Goal: Task Accomplishment & Management: Complete application form

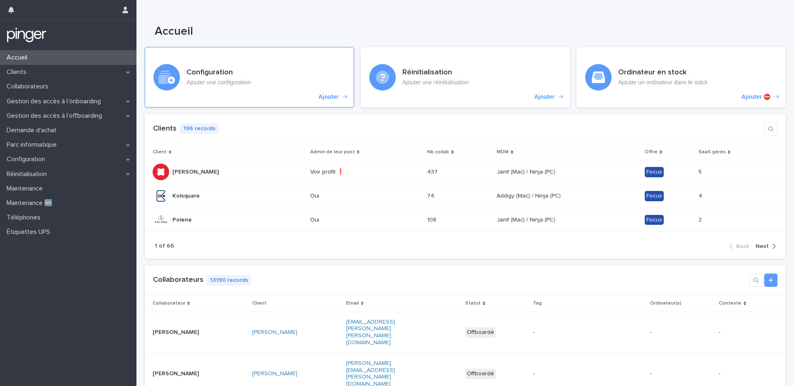
click at [329, 101] on div "Configuration Ajouter une configuration Ajouter" at bounding box center [249, 77] width 209 height 60
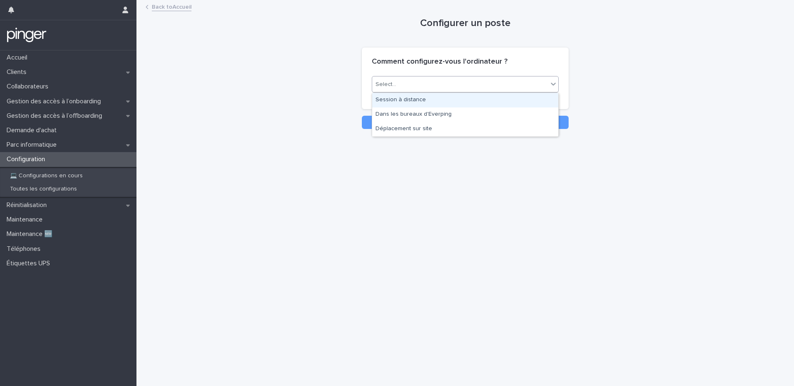
click at [408, 87] on div "Select..." at bounding box center [460, 85] width 176 height 14
click at [405, 99] on div "Session à distance" at bounding box center [465, 100] width 186 height 14
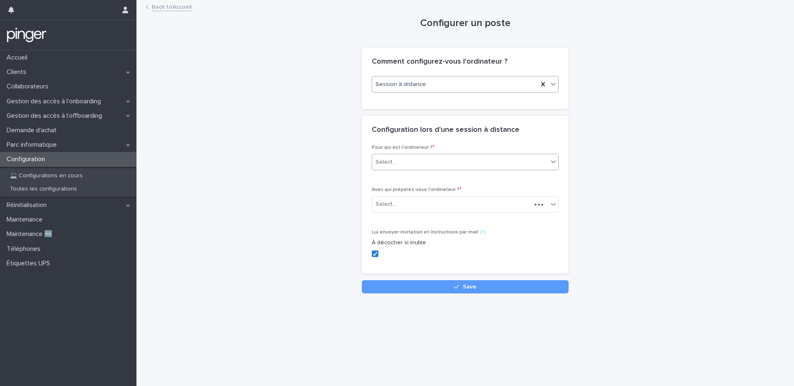
click at [397, 160] on input "text" at bounding box center [397, 162] width 1 height 7
click at [394, 180] on div "Collaborateur" at bounding box center [465, 178] width 186 height 14
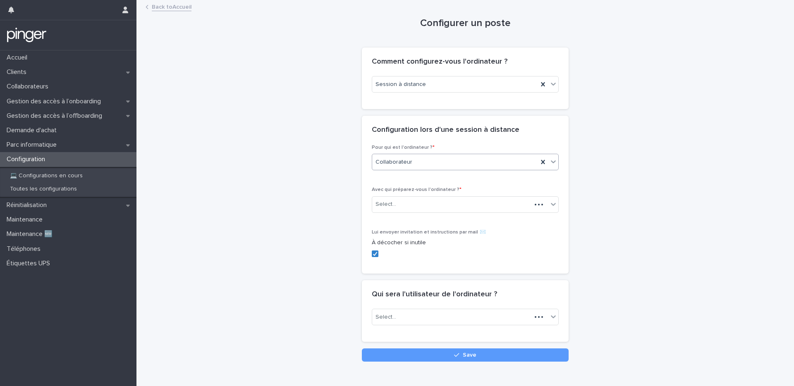
click at [395, 215] on div "Avec qui préparez-vous l'ordinateur ? * Select..." at bounding box center [465, 203] width 187 height 32
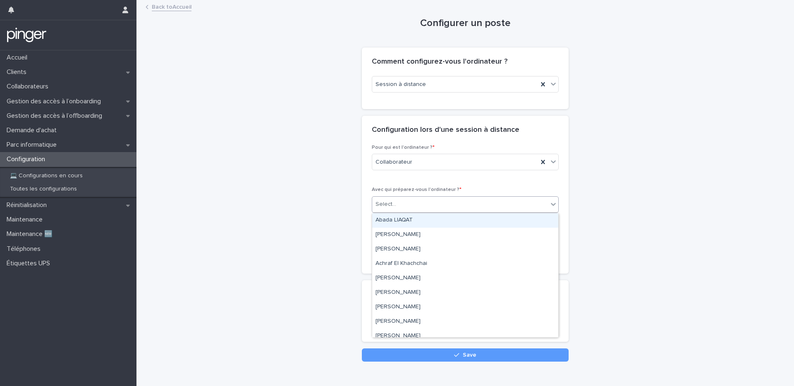
click at [399, 209] on div "Select..." at bounding box center [460, 205] width 176 height 14
paste input "**********"
type input "**********"
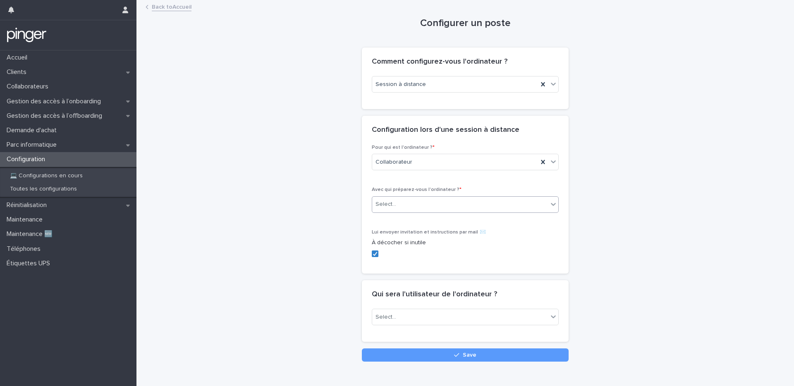
drag, startPoint x: 453, startPoint y: 205, endPoint x: 439, endPoint y: 205, distance: 14.5
click at [439, 205] on div "Select..." at bounding box center [460, 205] width 176 height 14
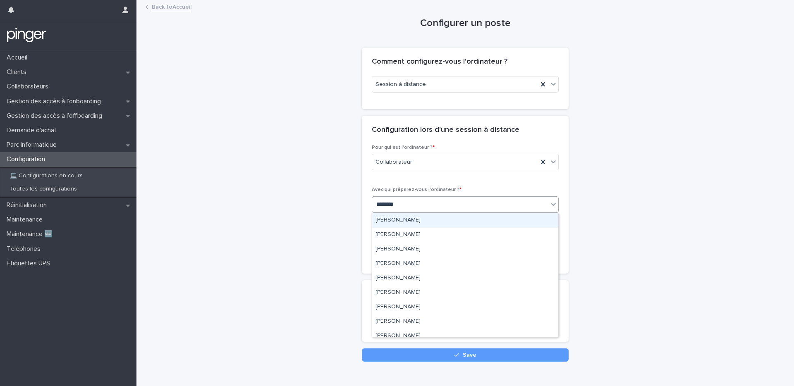
type input "*********"
click at [411, 219] on div "Antoine Pennou" at bounding box center [465, 220] width 186 height 14
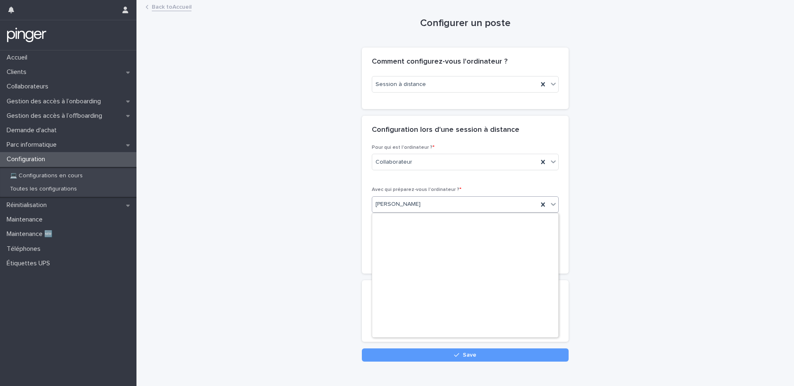
click at [406, 204] on span "Antoine Pennou" at bounding box center [397, 204] width 45 height 9
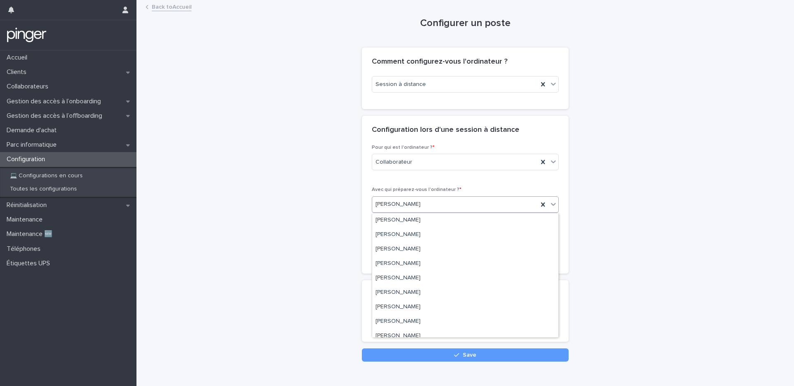
click at [406, 204] on span "Antoine Pennou" at bounding box center [397, 204] width 45 height 9
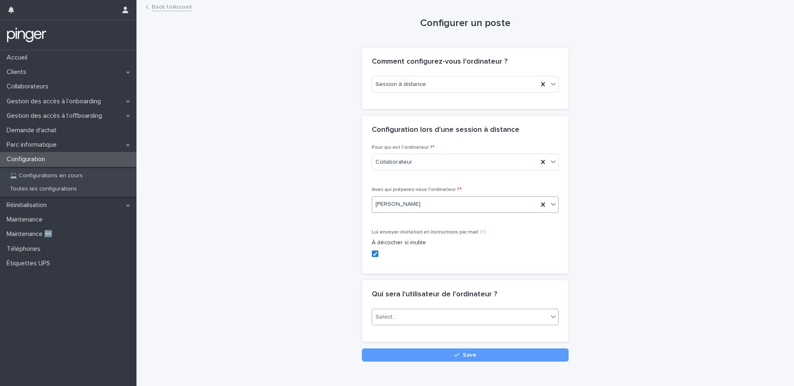
click at [415, 311] on div "Select..." at bounding box center [460, 317] width 176 height 14
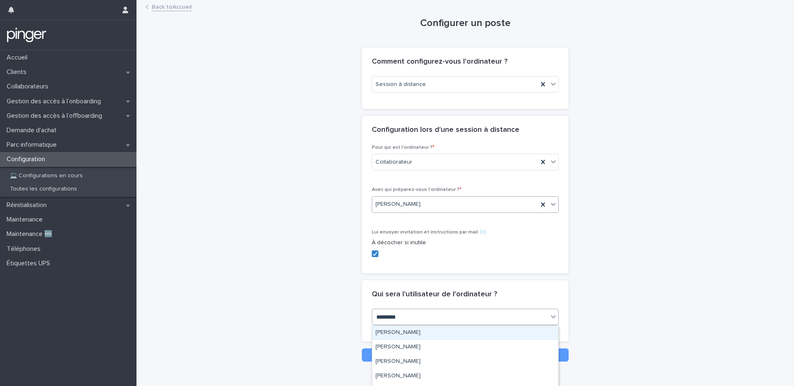
type input "**********"
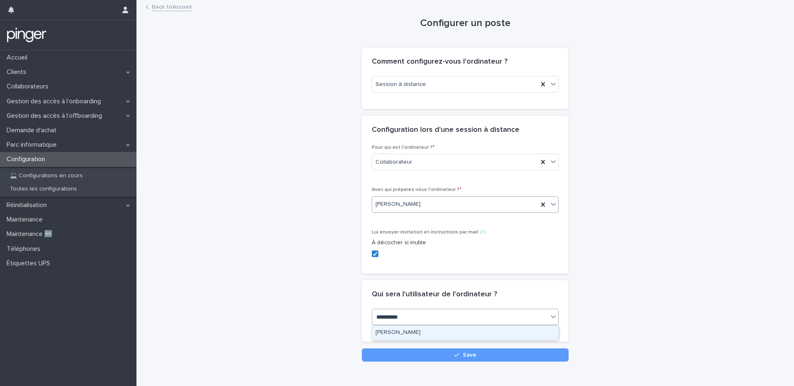
click at [409, 311] on div "Antoine Pennou" at bounding box center [465, 333] width 186 height 14
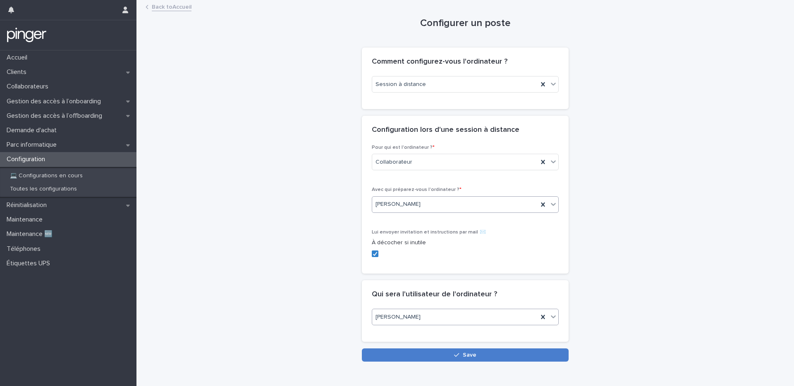
click at [413, 311] on button "Save" at bounding box center [465, 354] width 207 height 13
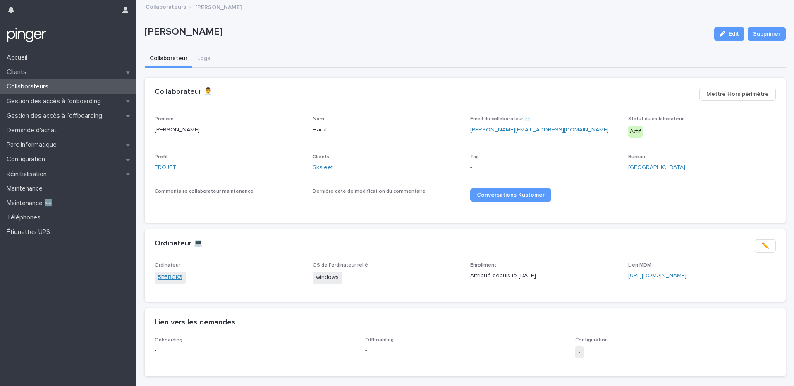
click at [168, 276] on link "5P5BGK3" at bounding box center [170, 277] width 24 height 9
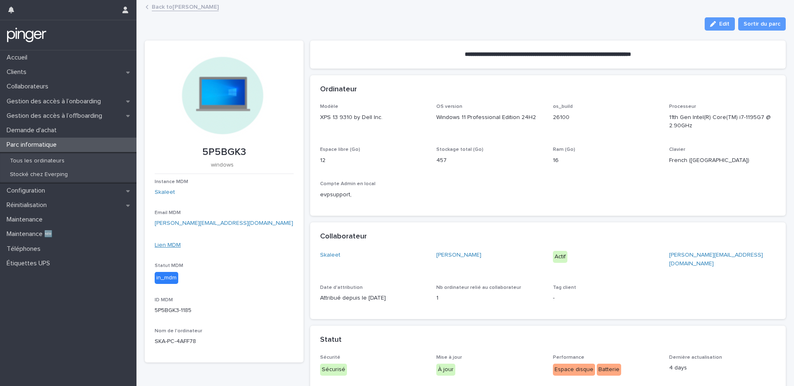
click at [164, 246] on link "Lien MDM" at bounding box center [168, 245] width 26 height 6
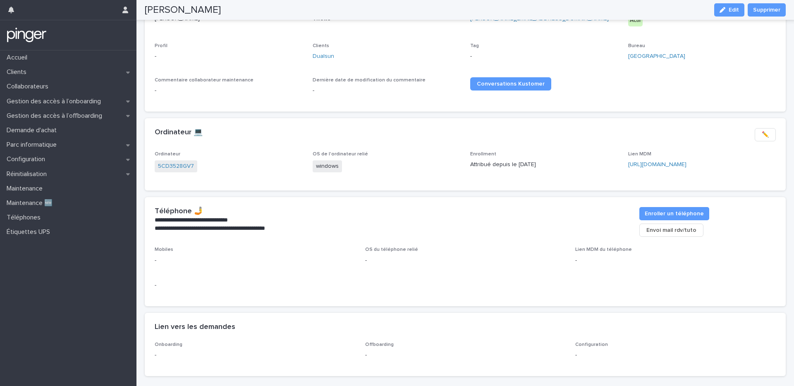
scroll to position [44, 0]
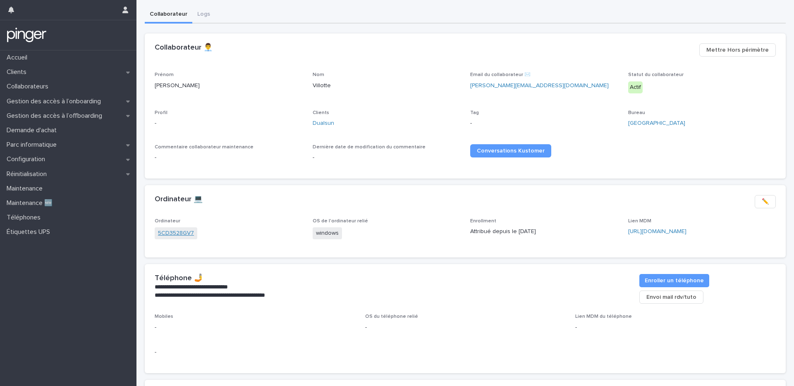
click at [173, 234] on link "5CD3528GV7" at bounding box center [176, 233] width 36 height 9
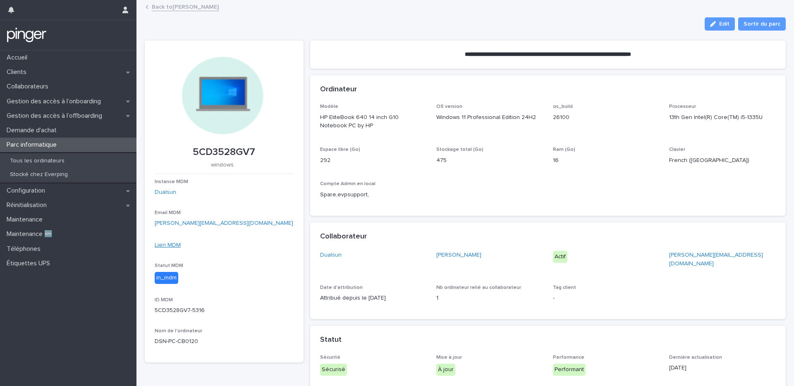
click at [172, 247] on link "Lien MDM" at bounding box center [168, 245] width 26 height 6
click at [198, 9] on link "Back to Leopold Villotte" at bounding box center [185, 7] width 67 height 10
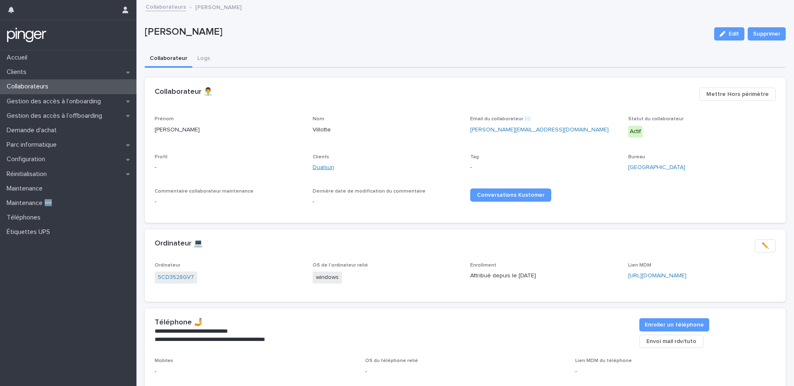
click at [328, 169] on link "Dualsun" at bounding box center [322, 167] width 21 height 9
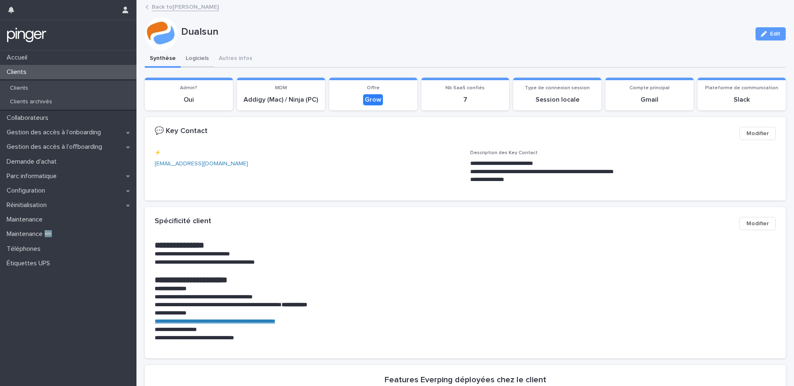
click at [195, 58] on button "Logiciels" at bounding box center [197, 58] width 33 height 17
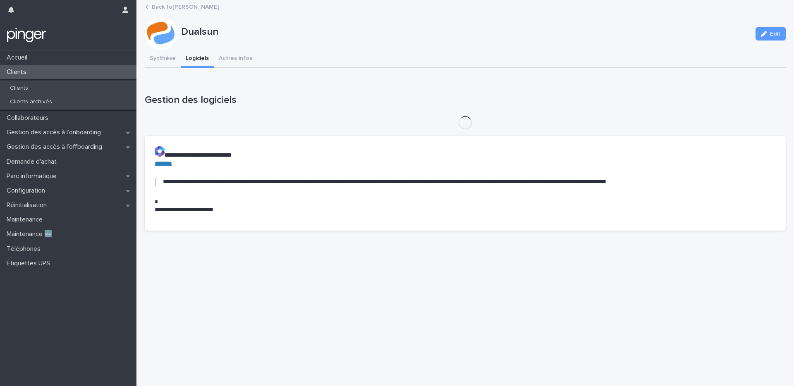
click at [157, 58] on button "Synthèse" at bounding box center [163, 58] width 36 height 17
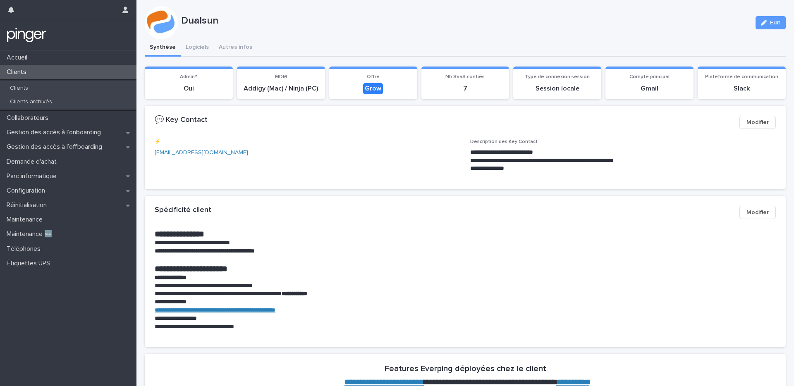
scroll to position [20, 0]
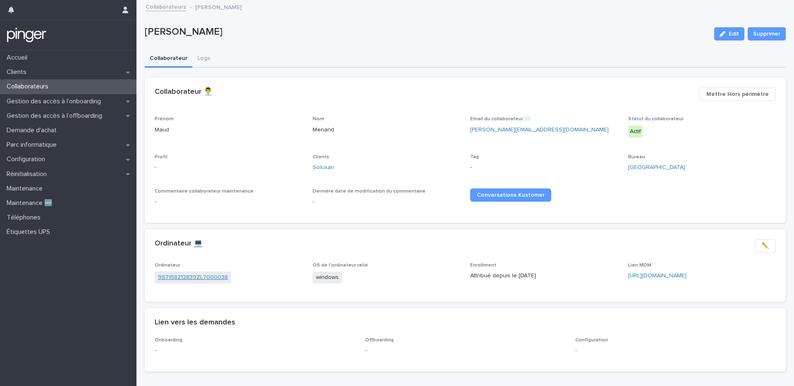
click at [177, 278] on link "9S7158212839ZL7000038" at bounding box center [193, 277] width 70 height 9
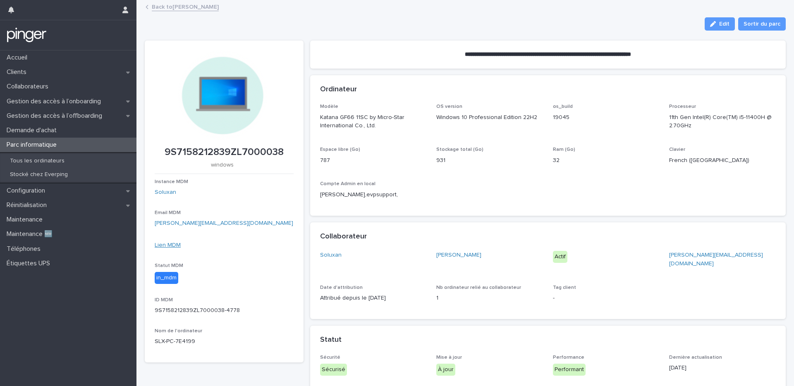
click at [168, 245] on link "Lien MDM" at bounding box center [168, 245] width 26 height 6
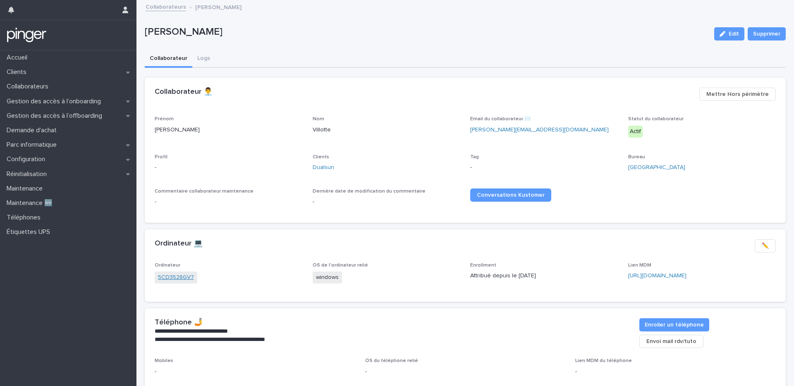
click at [183, 274] on link "5CD3528GV7" at bounding box center [176, 277] width 36 height 9
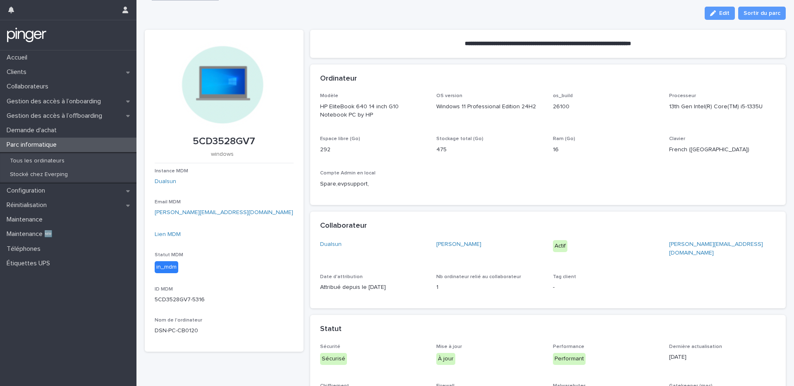
scroll to position [9, 0]
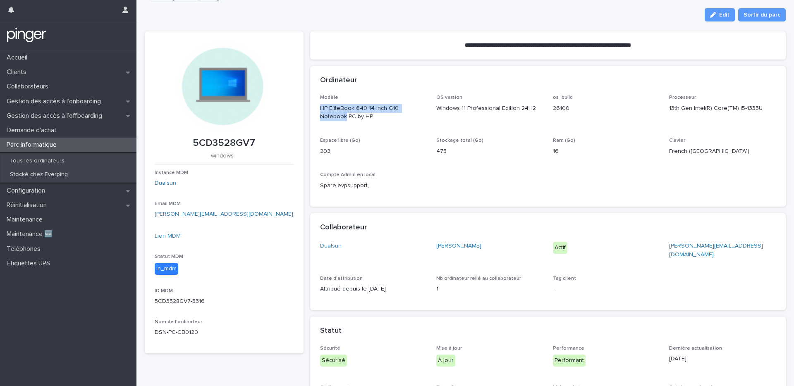
drag, startPoint x: 319, startPoint y: 107, endPoint x: 421, endPoint y: 109, distance: 101.7
click at [421, 109] on p "HP EliteBook 640 14 inch G10 Notebook PC by HP" at bounding box center [373, 112] width 107 height 17
copy p "HP EliteBook 640 14 inch G10 Notebook"
click at [173, 236] on link "Lien MDM" at bounding box center [168, 236] width 26 height 6
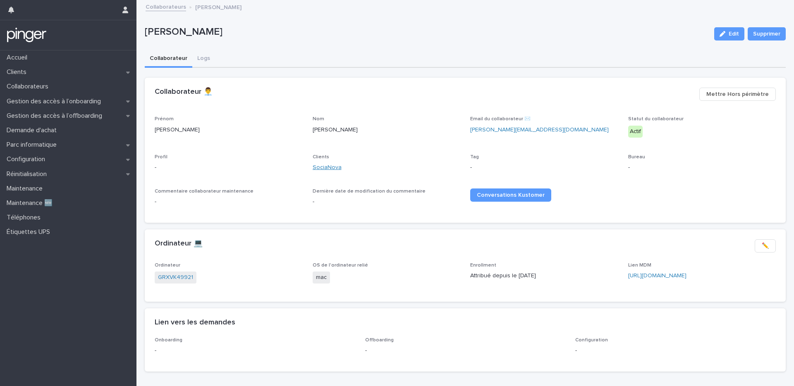
click at [324, 167] on link "SociaNova" at bounding box center [326, 167] width 29 height 9
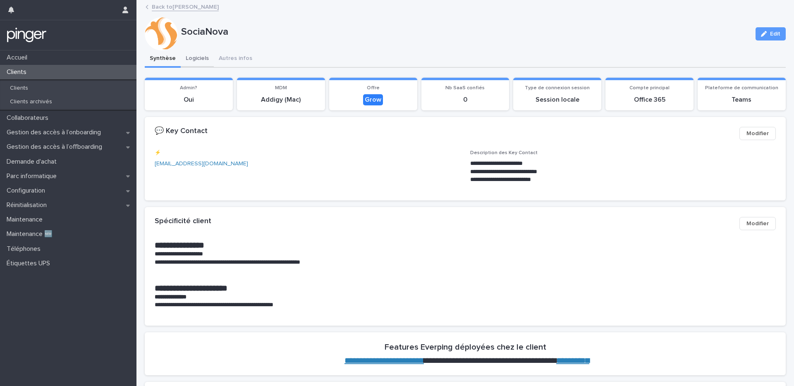
click at [204, 58] on button "Logiciels" at bounding box center [197, 58] width 33 height 17
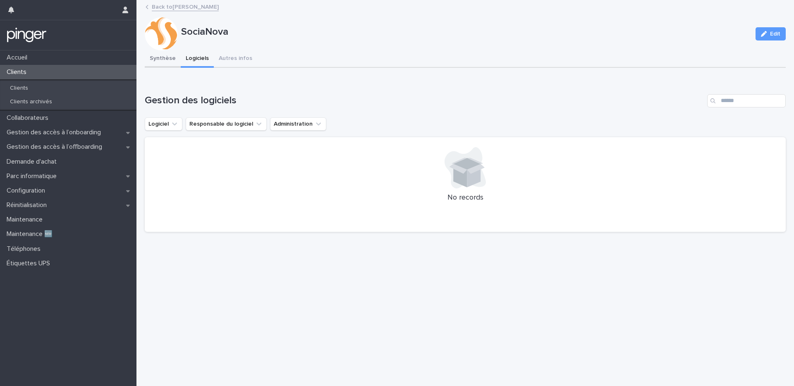
click at [165, 64] on button "Synthèse" at bounding box center [163, 58] width 36 height 17
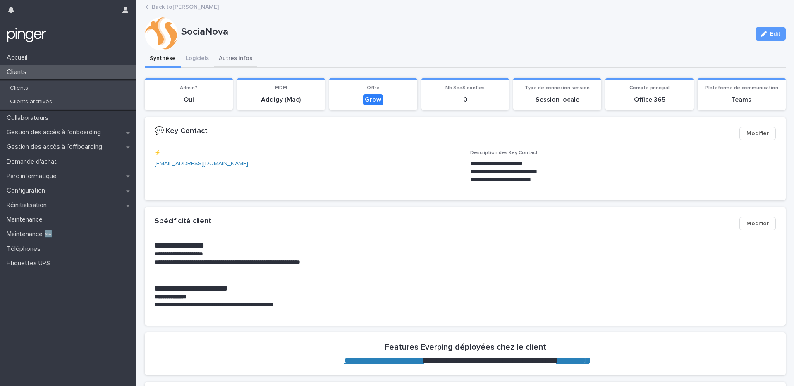
click at [234, 59] on button "Autres infos" at bounding box center [235, 58] width 43 height 17
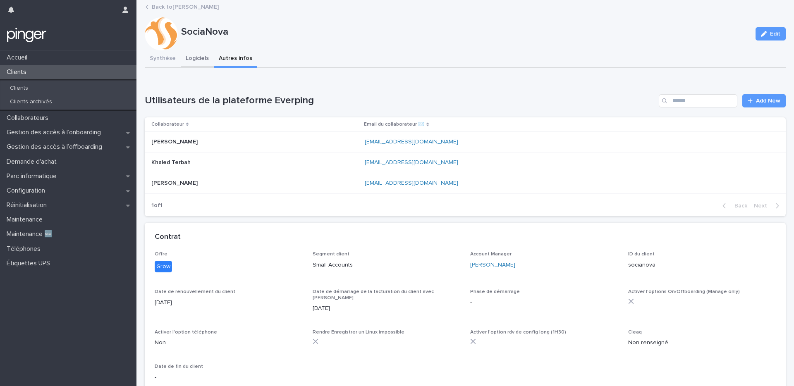
click at [194, 57] on button "Logiciels" at bounding box center [197, 58] width 33 height 17
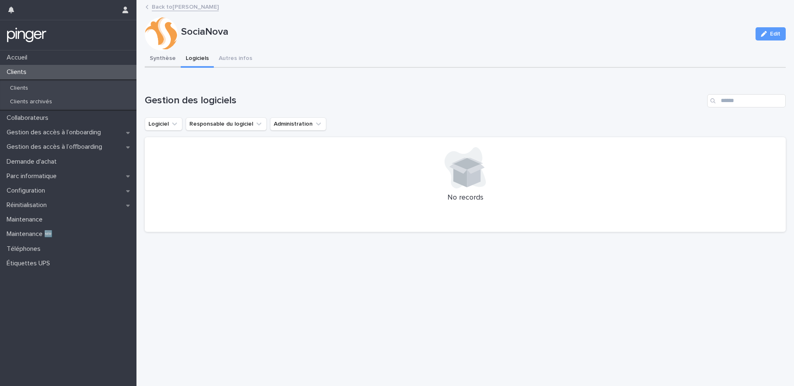
click at [165, 60] on button "Synthèse" at bounding box center [163, 58] width 36 height 17
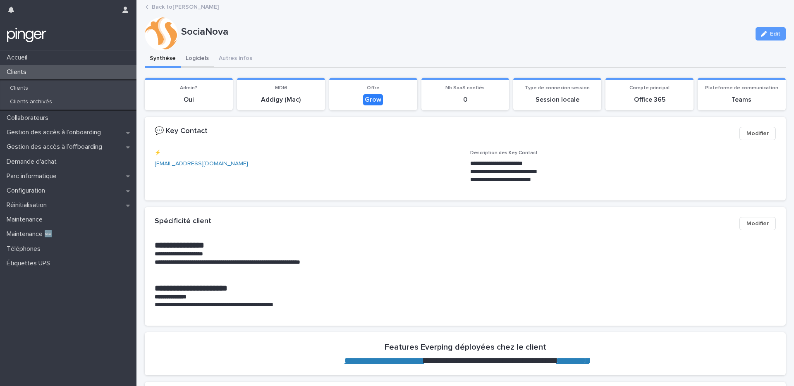
click at [193, 58] on button "Logiciels" at bounding box center [197, 58] width 33 height 17
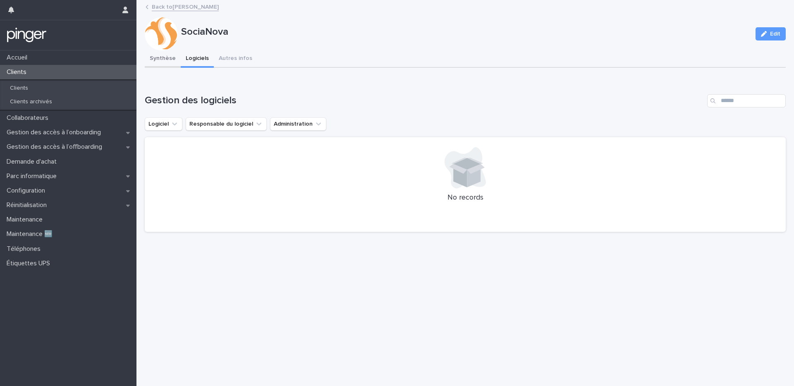
click at [170, 60] on button "Synthèse" at bounding box center [163, 58] width 36 height 17
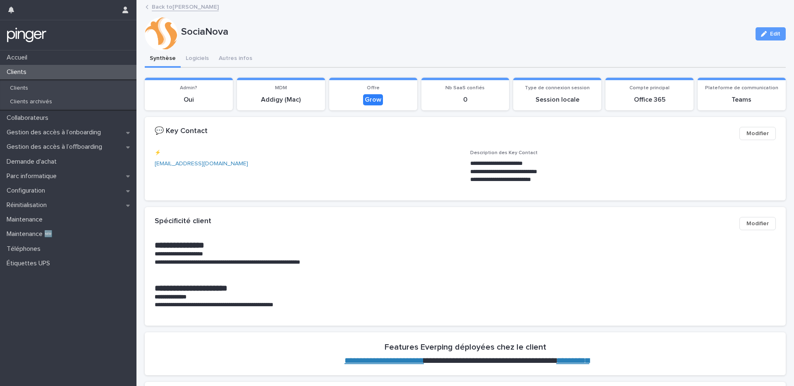
click at [188, 5] on link "Back to Etienne Daisey" at bounding box center [185, 7] width 67 height 10
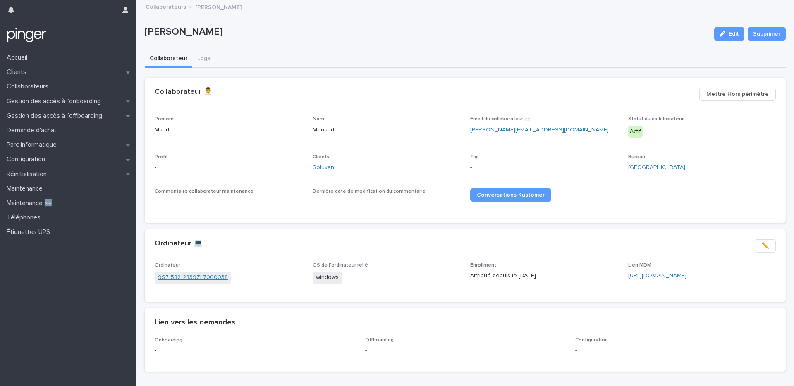
click at [181, 279] on link "9S7158212839ZL7000038" at bounding box center [193, 277] width 70 height 9
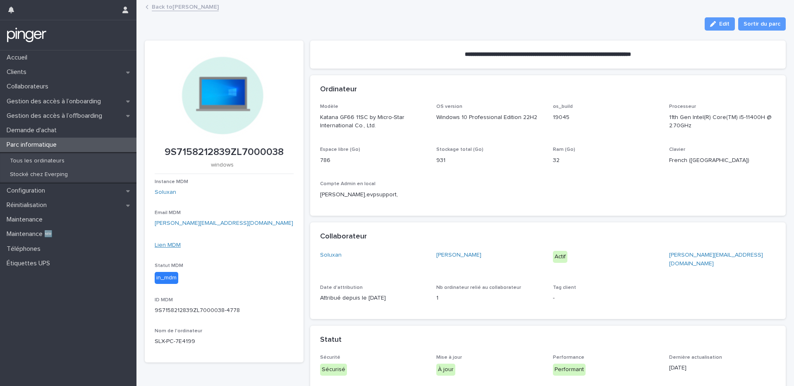
click at [168, 245] on link "Lien MDM" at bounding box center [168, 245] width 26 height 6
click at [202, 8] on link "Back to [PERSON_NAME]" at bounding box center [185, 7] width 67 height 10
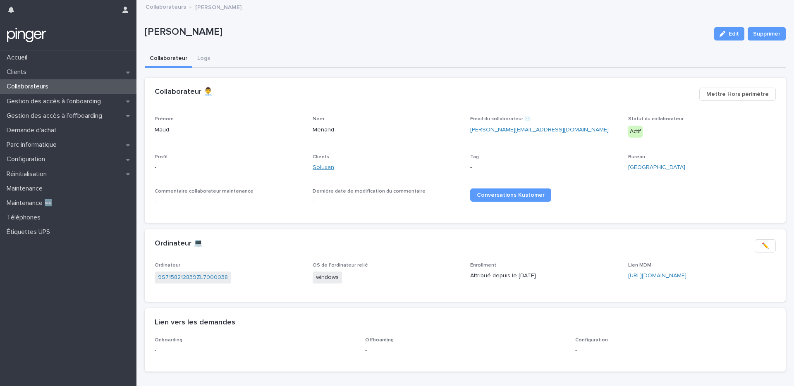
click at [321, 167] on link "Soluxan" at bounding box center [322, 167] width 21 height 9
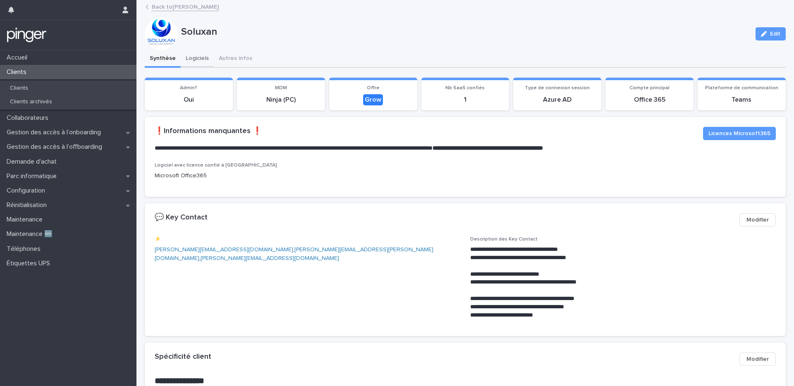
click at [193, 59] on button "Logiciels" at bounding box center [197, 58] width 33 height 17
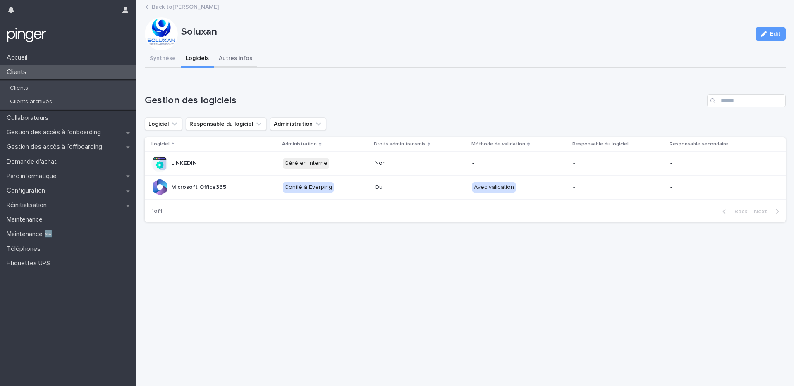
click at [232, 55] on button "Autres infos" at bounding box center [235, 58] width 43 height 17
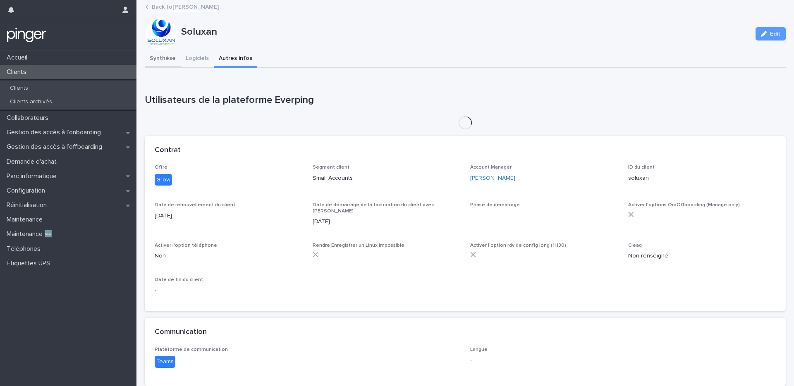
click at [165, 55] on button "Synthèse" at bounding box center [163, 58] width 36 height 17
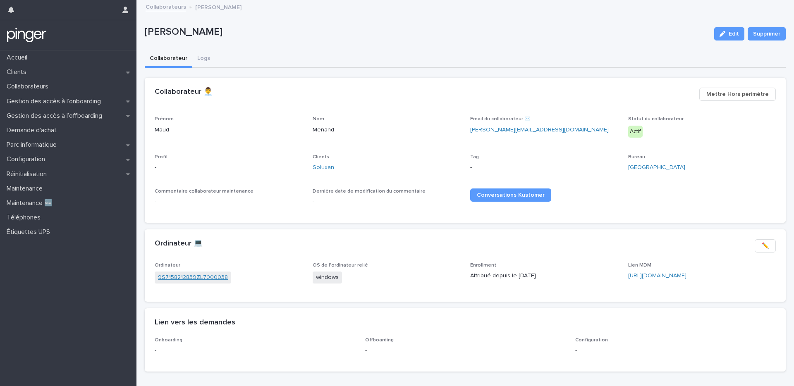
click at [186, 277] on link "9S7158212839ZL7000038" at bounding box center [193, 277] width 70 height 9
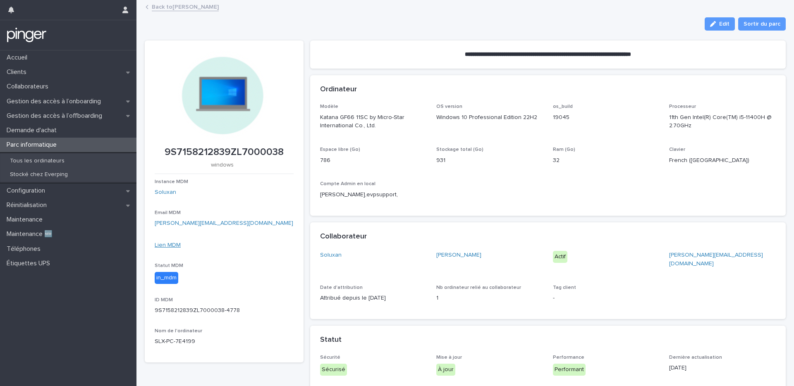
click at [173, 244] on link "Lien MDM" at bounding box center [168, 245] width 26 height 6
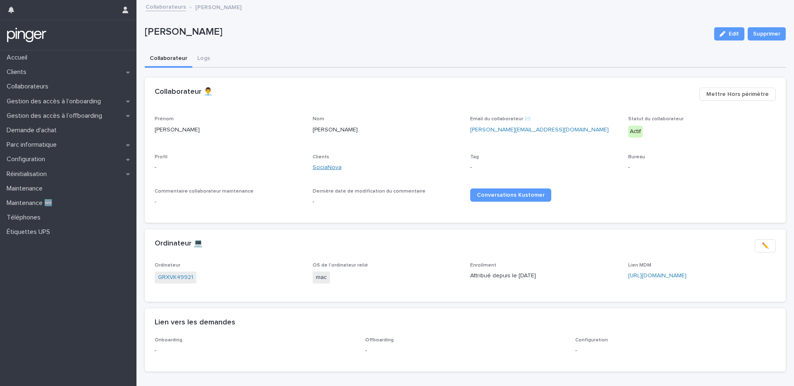
click at [320, 169] on link "SociaNova" at bounding box center [326, 167] width 29 height 9
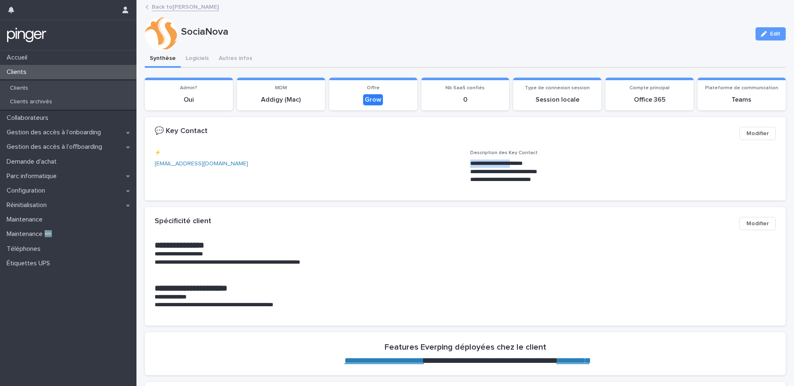
drag, startPoint x: 470, startPoint y: 162, endPoint x: 528, endPoint y: 163, distance: 58.3
click at [528, 163] on p "**********" at bounding box center [622, 164] width 305 height 8
copy p "**********"
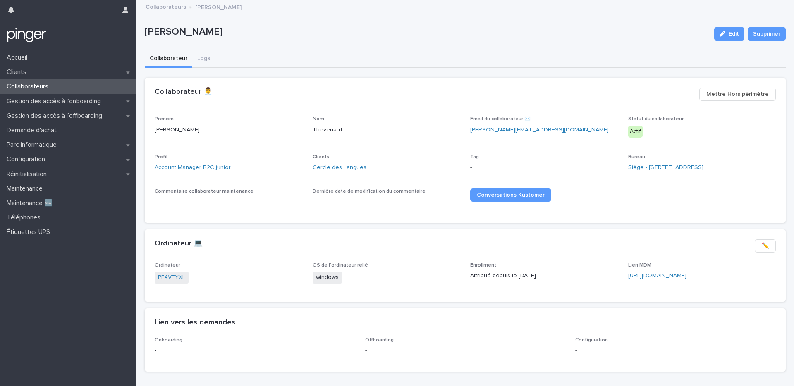
click at [173, 277] on link "PF4VEYXL" at bounding box center [171, 277] width 27 height 9
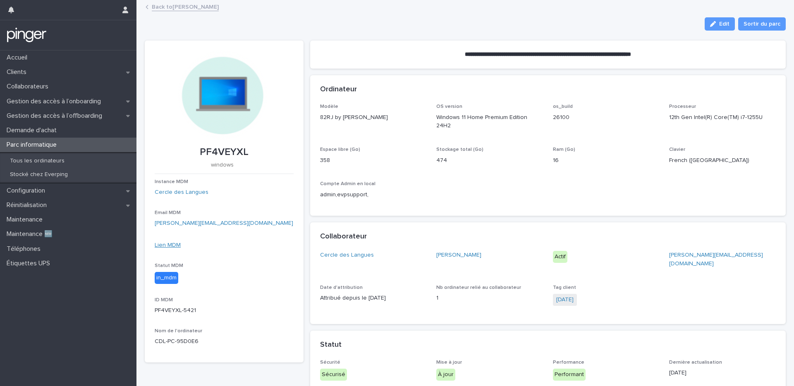
click at [170, 243] on link "Lien MDM" at bounding box center [168, 245] width 26 height 6
click at [174, 244] on link "Lien MDM" at bounding box center [168, 245] width 26 height 6
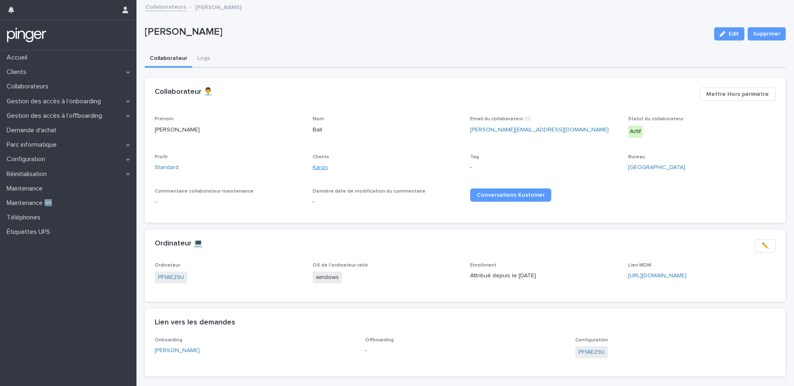
click at [324, 168] on link "Karos" at bounding box center [319, 167] width 15 height 9
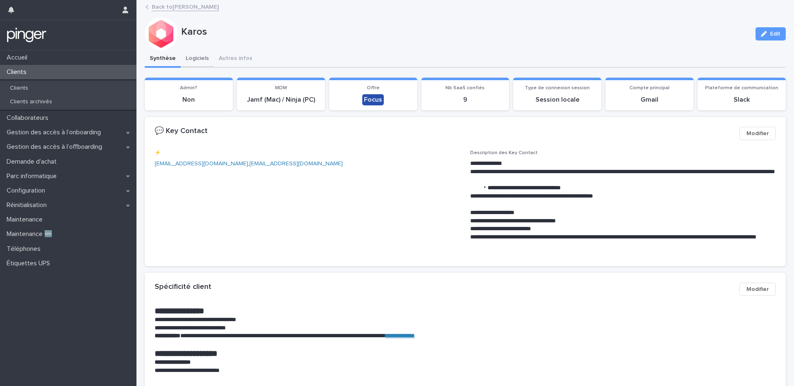
click at [192, 52] on button "Logiciels" at bounding box center [197, 58] width 33 height 17
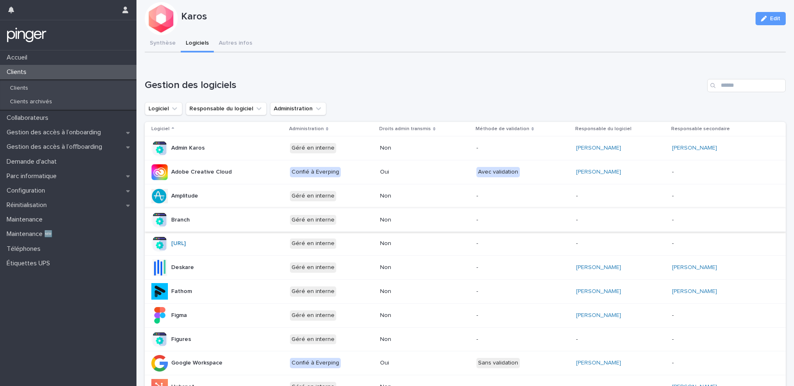
scroll to position [18, 0]
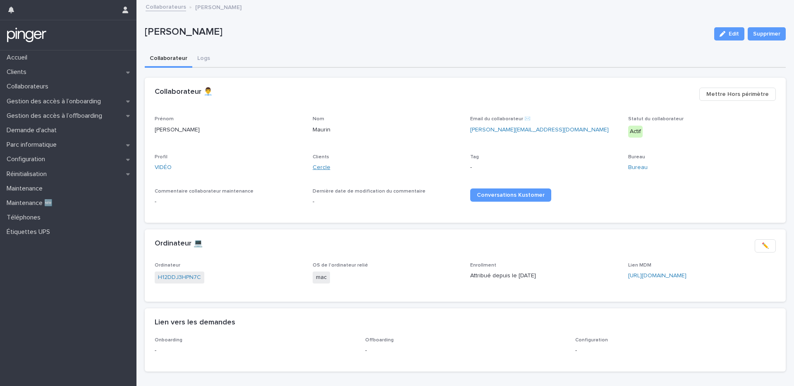
click at [319, 168] on link "Cercle" at bounding box center [321, 167] width 18 height 9
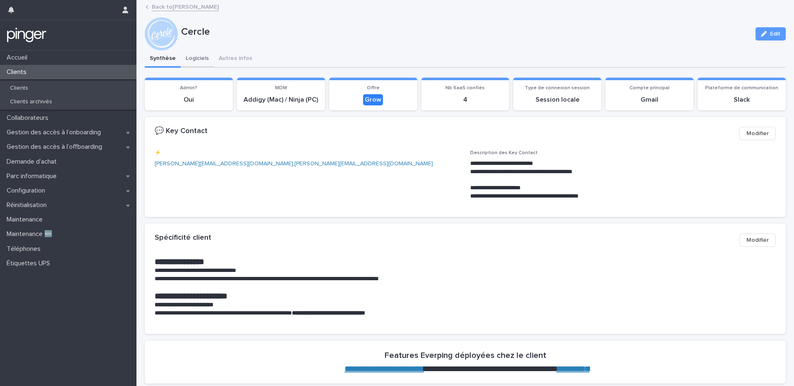
click at [201, 61] on button "Logiciels" at bounding box center [197, 58] width 33 height 17
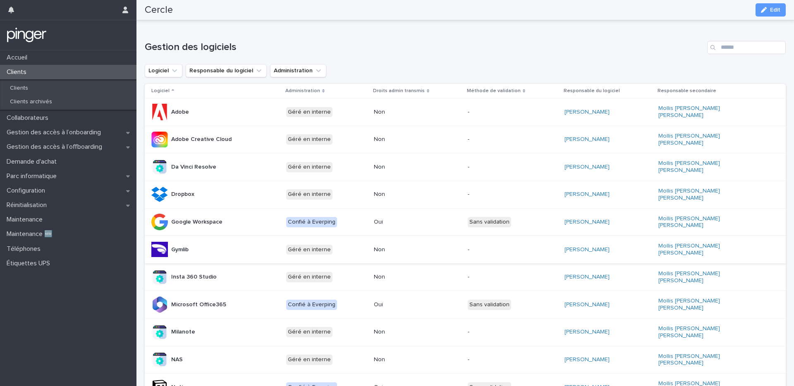
scroll to position [0, 2]
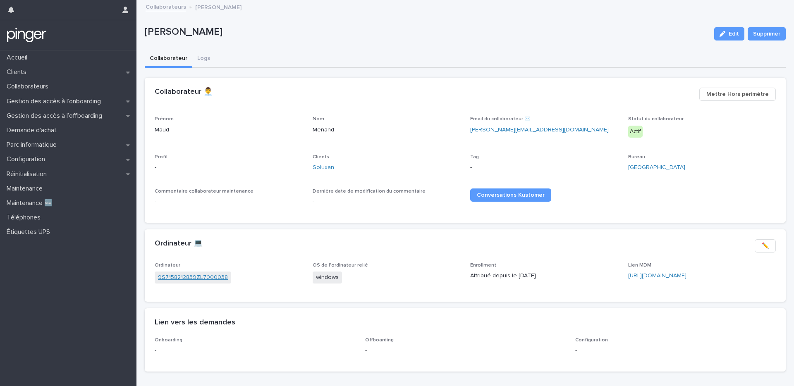
click at [191, 279] on link "9S7158212839ZL7000038" at bounding box center [193, 277] width 70 height 9
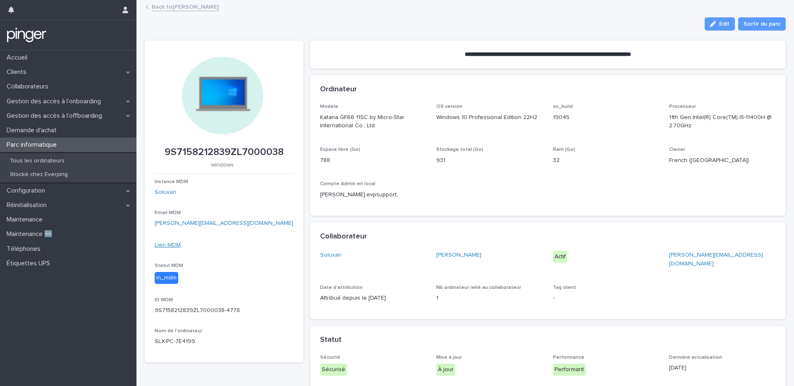
click at [169, 243] on link "Lien MDM" at bounding box center [168, 245] width 26 height 6
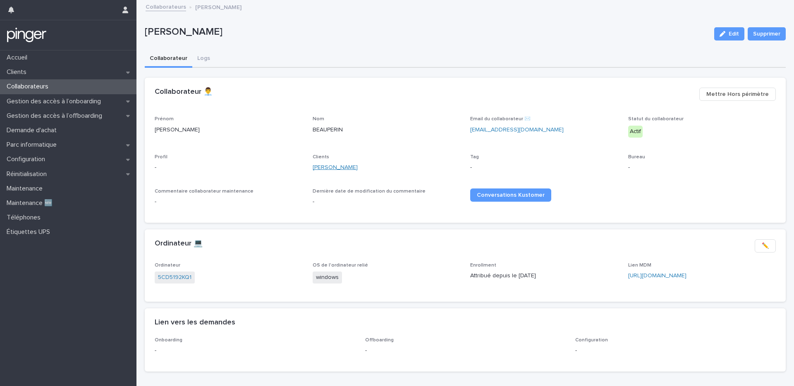
click at [322, 167] on link "[PERSON_NAME]" at bounding box center [334, 167] width 45 height 9
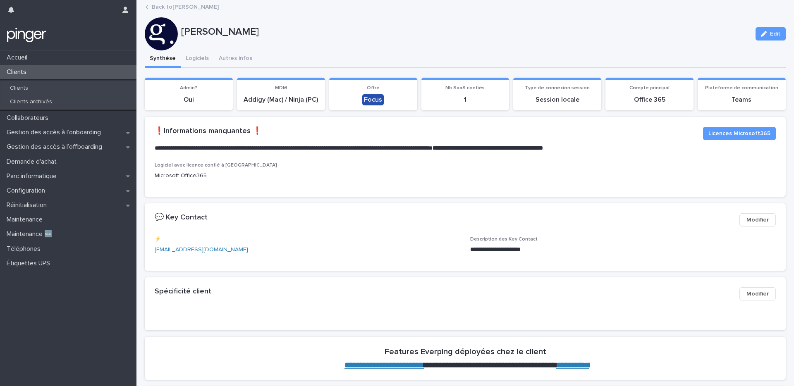
click at [195, 6] on link "Back to [PERSON_NAME]" at bounding box center [185, 7] width 67 height 10
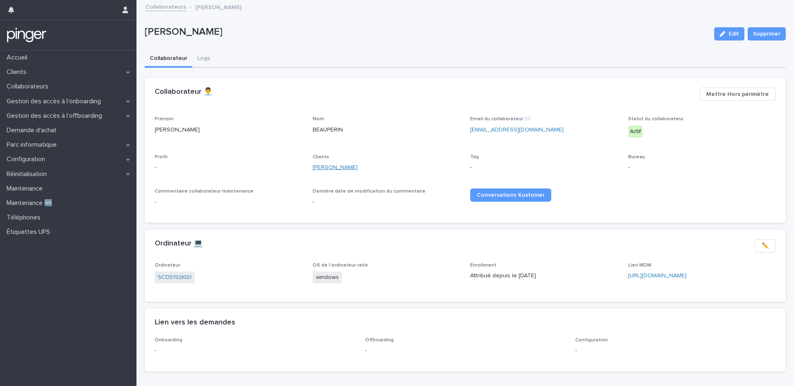
click at [325, 166] on link "[PERSON_NAME]" at bounding box center [334, 167] width 45 height 9
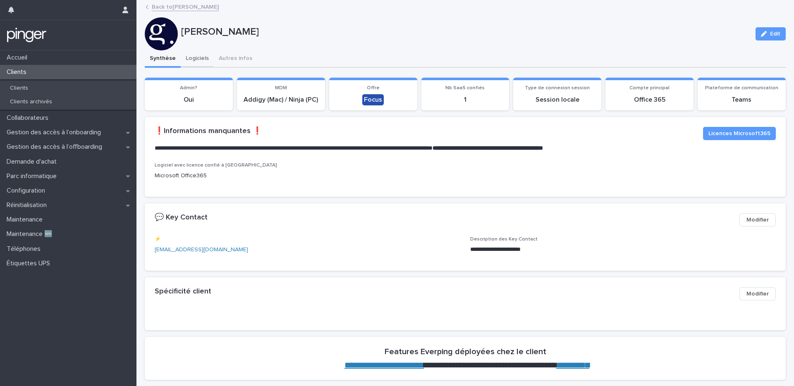
click at [204, 60] on button "Logiciels" at bounding box center [197, 58] width 33 height 17
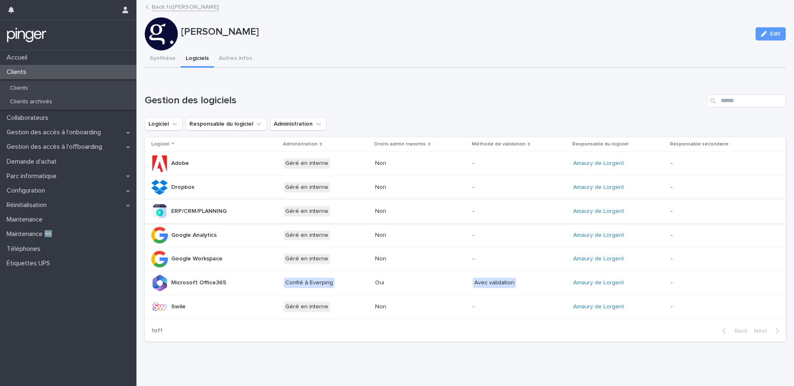
scroll to position [3, 0]
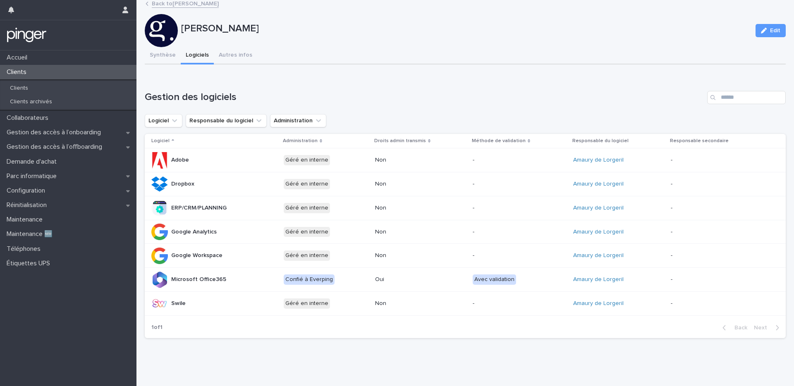
click at [248, 347] on div "**********" at bounding box center [465, 182] width 649 height 368
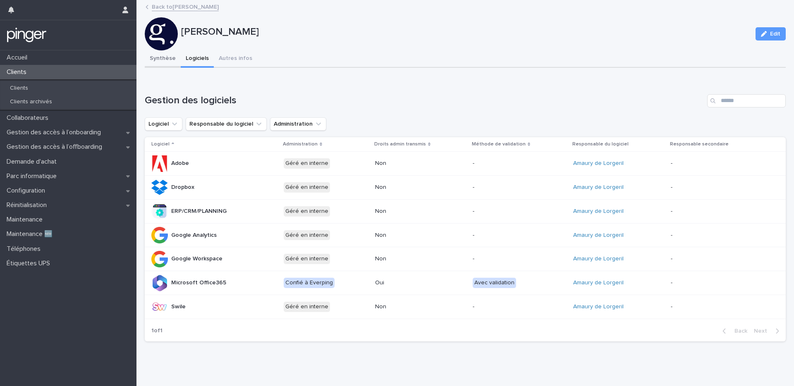
click at [152, 62] on button "Synthèse" at bounding box center [163, 58] width 36 height 17
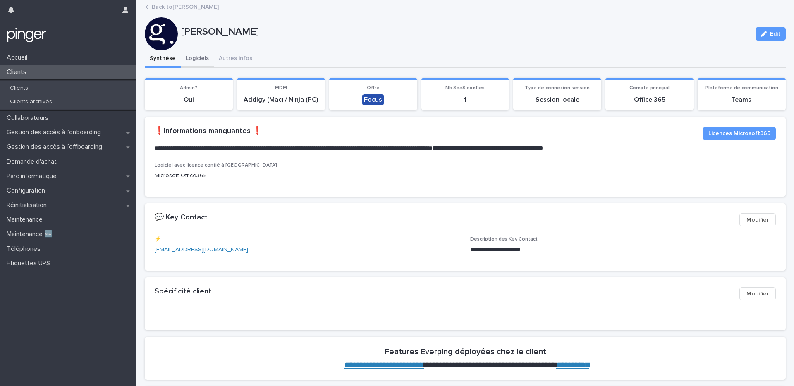
click at [195, 58] on button "Logiciels" at bounding box center [197, 58] width 33 height 17
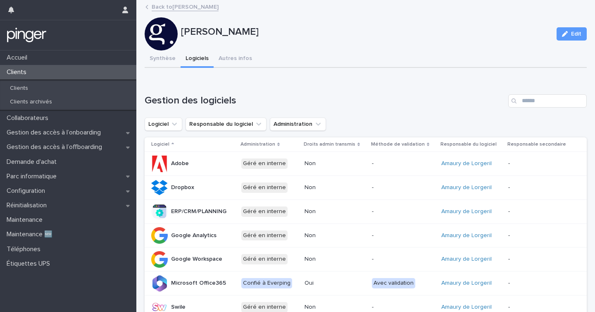
click at [246, 78] on div "Loading... Saving… Gestion des logiciels Logiciel Responsable du logiciel Admin…" at bounding box center [366, 213] width 442 height 270
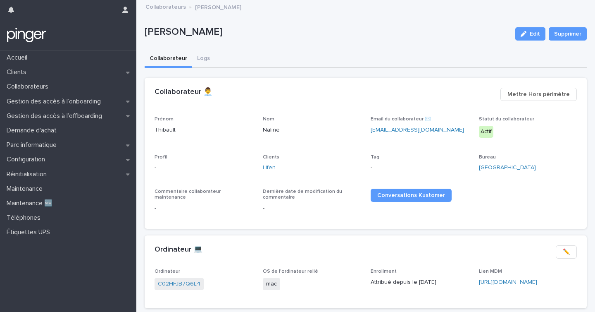
click at [52, 259] on div "Accueil Clients Collaborateurs Gestion des accès à l’onboarding Gestion des acc…" at bounding box center [68, 180] width 136 height 261
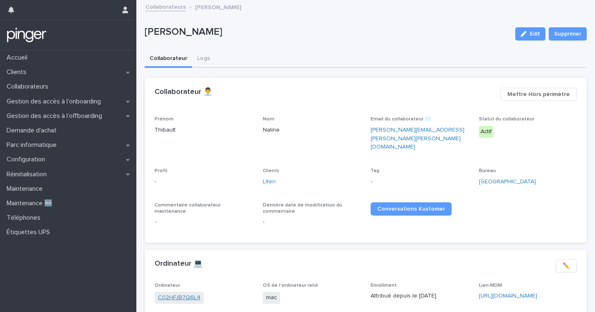
click at [184, 293] on link "C02HFJB7Q6L4" at bounding box center [179, 297] width 43 height 9
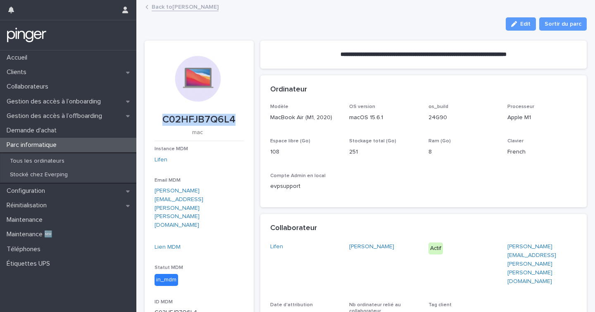
drag, startPoint x: 164, startPoint y: 119, endPoint x: 243, endPoint y: 118, distance: 78.5
click at [243, 118] on p "C02HFJB7Q6L4" at bounding box center [199, 120] width 89 height 12
click at [167, 244] on link "Lien MDM" at bounding box center [168, 247] width 26 height 6
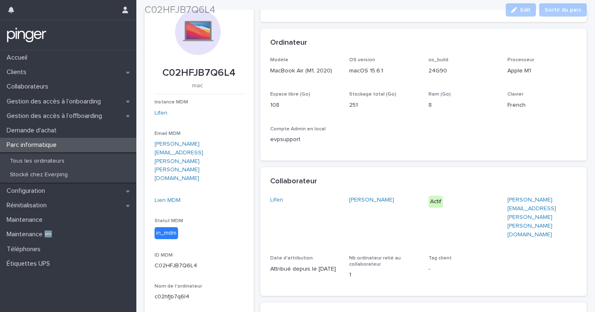
scroll to position [53, 0]
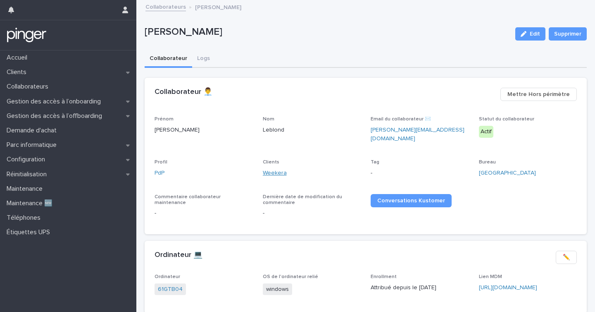
click at [278, 169] on link "Weekera" at bounding box center [275, 173] width 24 height 9
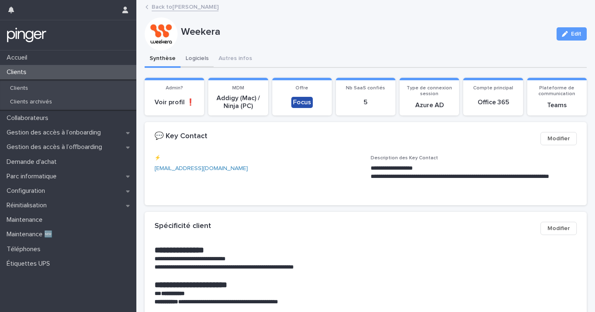
click at [187, 52] on button "Logiciels" at bounding box center [197, 58] width 33 height 17
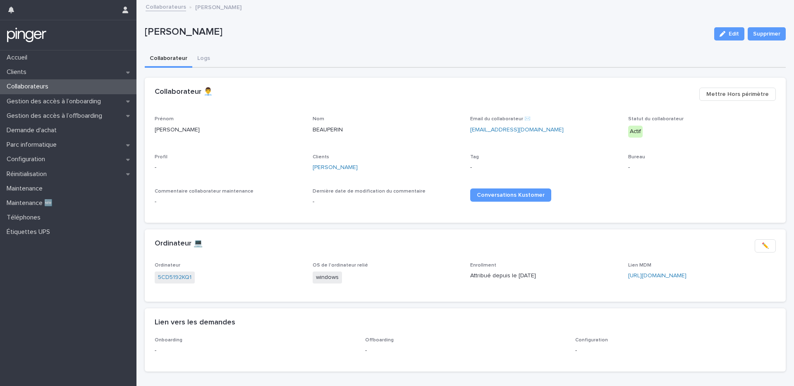
click at [315, 173] on div "Clients [PERSON_NAME]" at bounding box center [386, 166] width 148 height 24
click at [318, 169] on link "Gustave" at bounding box center [334, 167] width 45 height 9
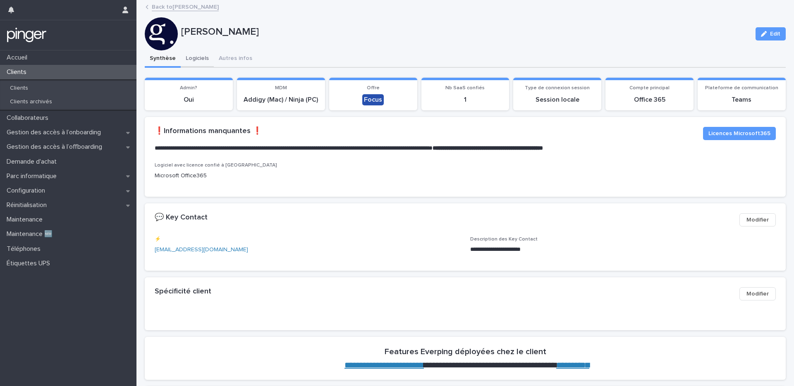
click at [202, 59] on button "Logiciels" at bounding box center [197, 58] width 33 height 17
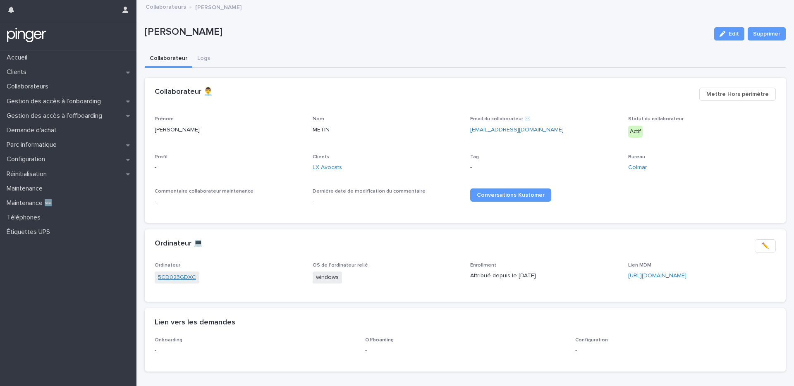
click at [176, 277] on link "5CD023GDXC" at bounding box center [177, 277] width 38 height 9
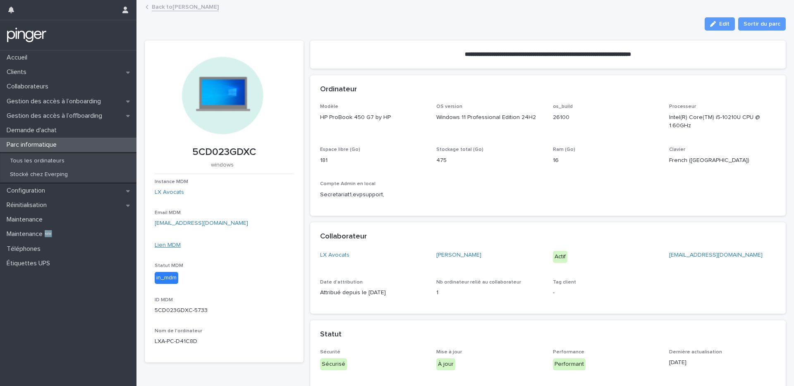
click at [169, 245] on link "Lien MDM" at bounding box center [168, 245] width 26 height 6
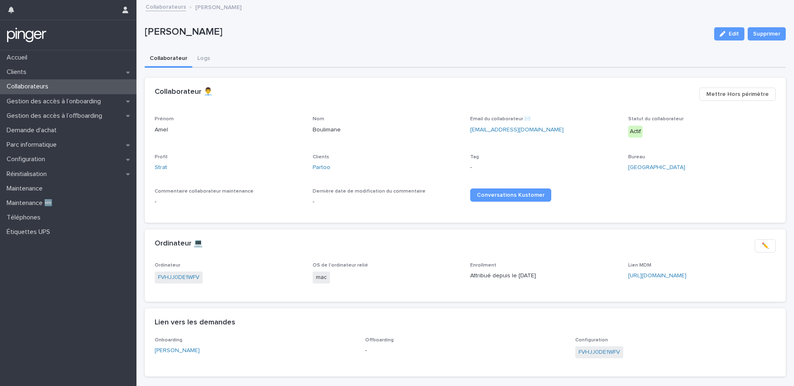
click at [322, 172] on div "Clients Partoo" at bounding box center [386, 166] width 148 height 24
click at [322, 166] on link "Partoo" at bounding box center [321, 167] width 18 height 9
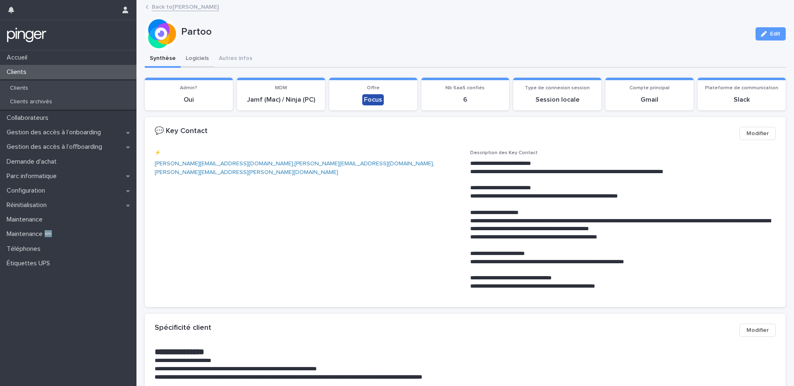
click at [198, 57] on button "Logiciels" at bounding box center [197, 58] width 33 height 17
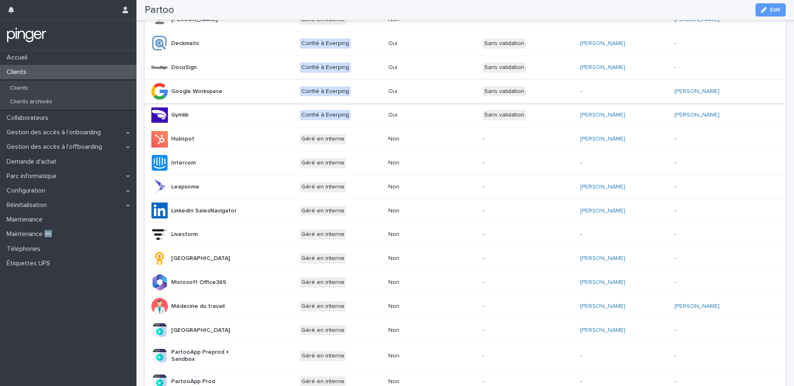
scroll to position [153, 0]
